Goal: Task Accomplishment & Management: Manage account settings

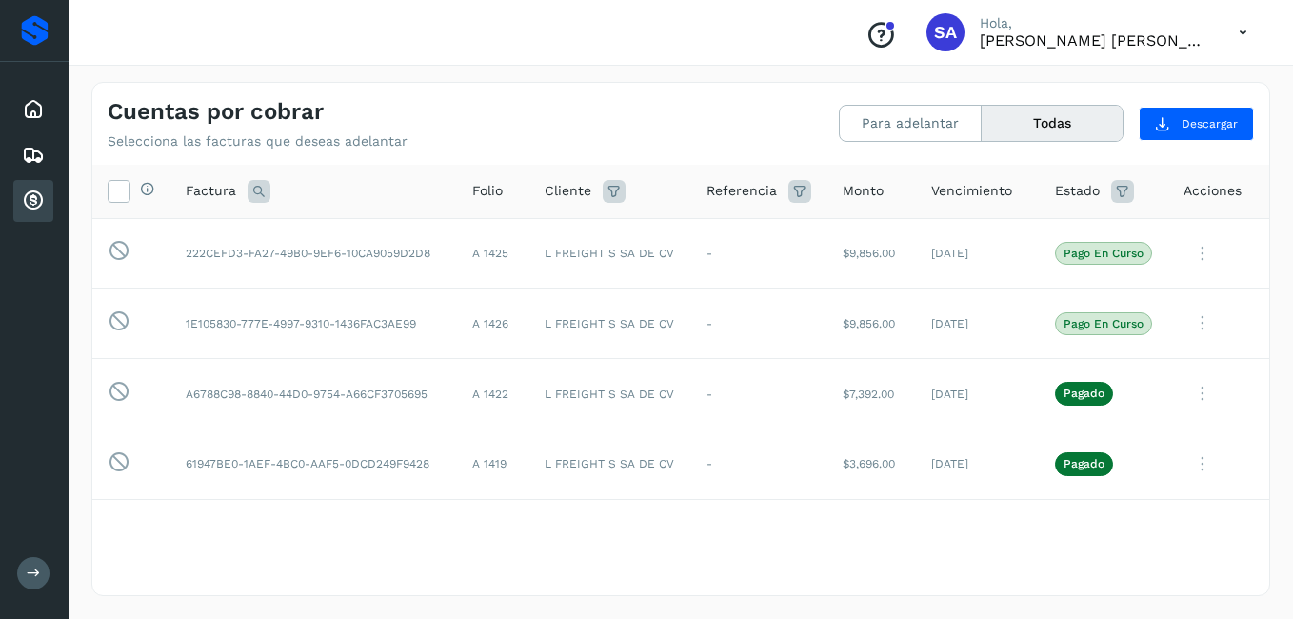
click at [35, 194] on icon at bounding box center [33, 200] width 23 height 23
click at [31, 110] on icon at bounding box center [33, 109] width 23 height 23
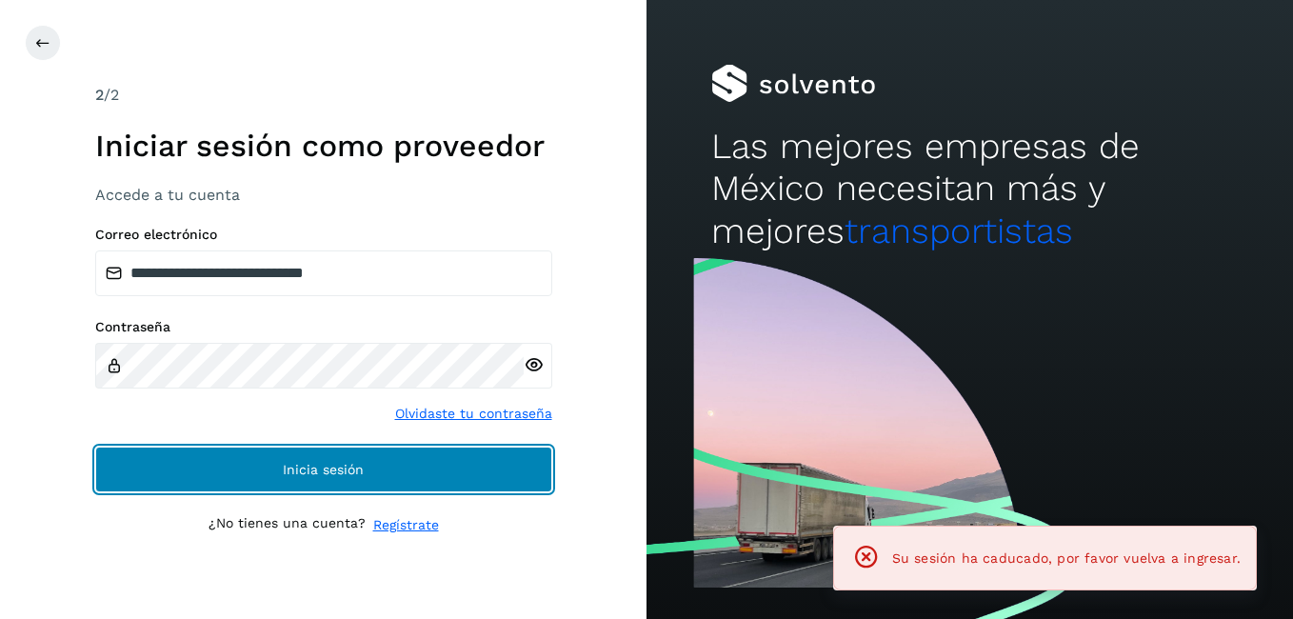
click at [229, 459] on button "Inicia sesión" at bounding box center [323, 470] width 457 height 46
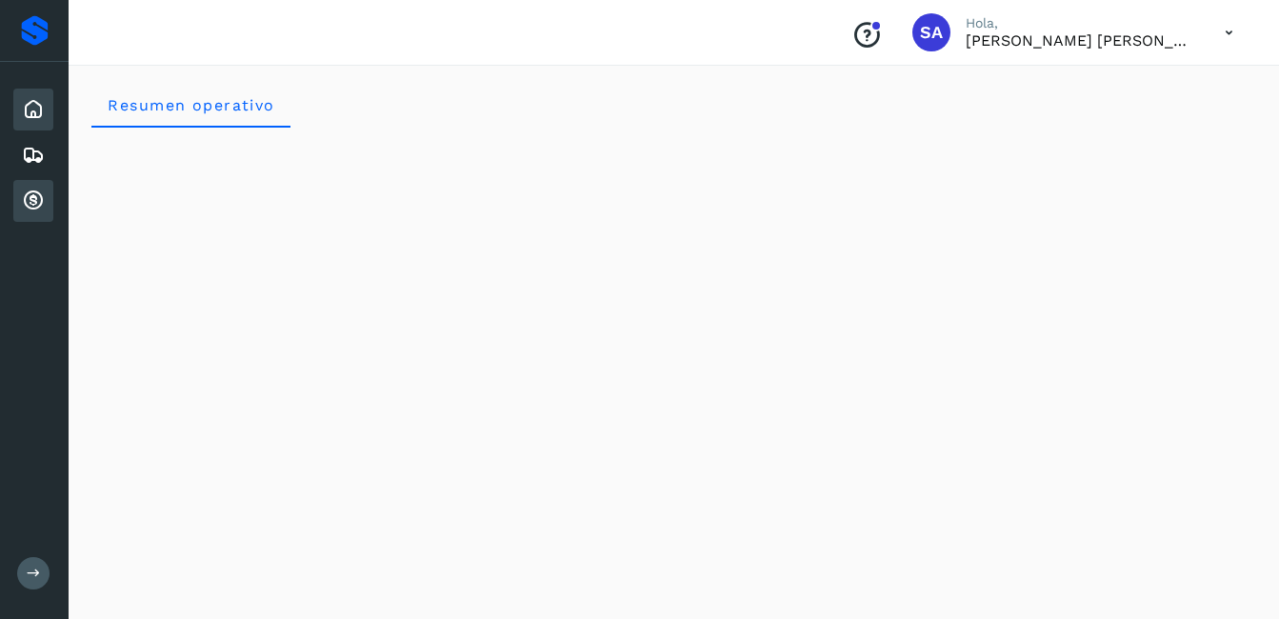
click at [39, 197] on icon at bounding box center [33, 200] width 23 height 23
